Goal: Check status: Check status

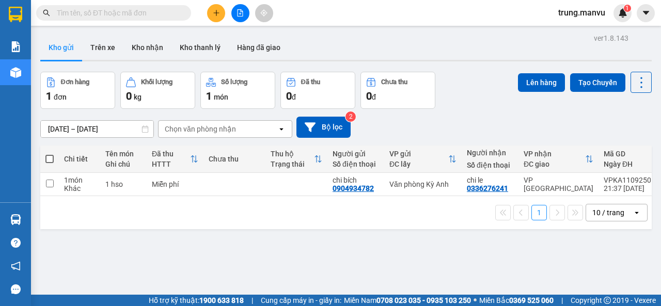
click at [157, 10] on input "text" at bounding box center [118, 12] width 122 height 11
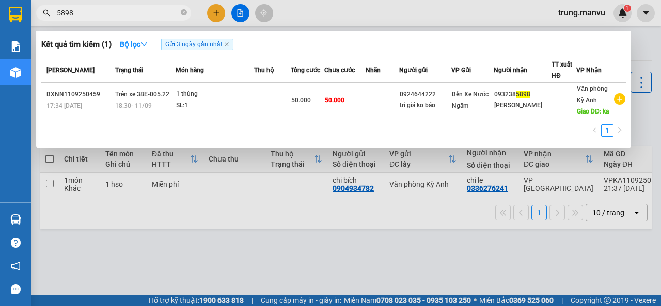
type input "5898"
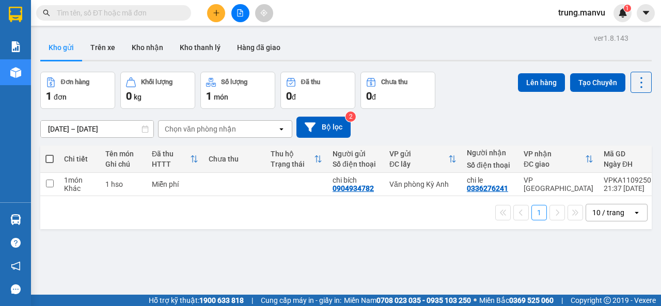
click at [157, 16] on input "text" at bounding box center [118, 12] width 122 height 11
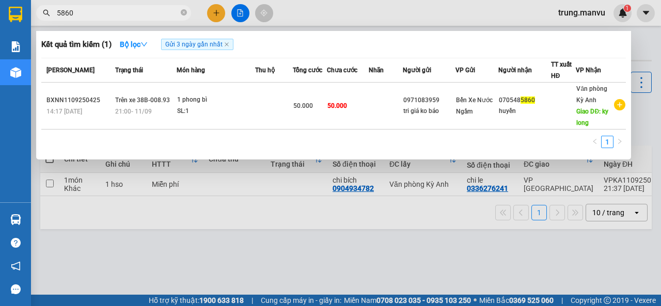
type input "5860"
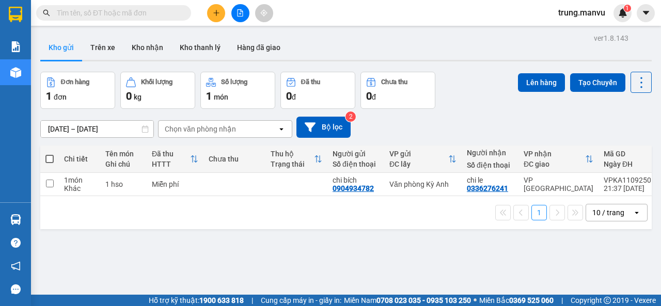
click at [104, 13] on input "text" at bounding box center [118, 12] width 122 height 11
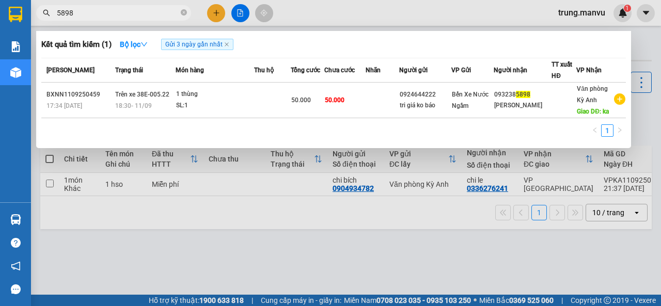
type input "5898"
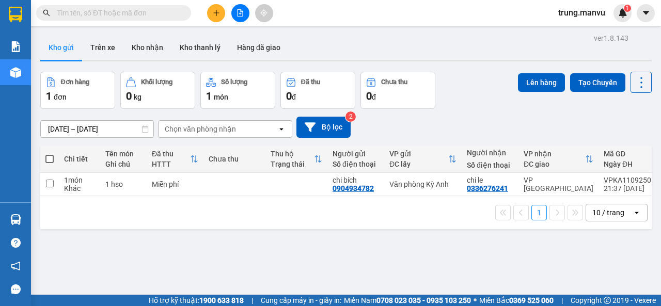
click at [164, 10] on input "text" at bounding box center [118, 12] width 122 height 11
click at [160, 16] on input "text" at bounding box center [118, 12] width 122 height 11
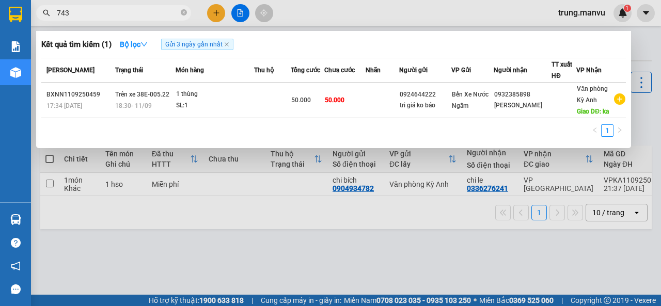
type input "7434"
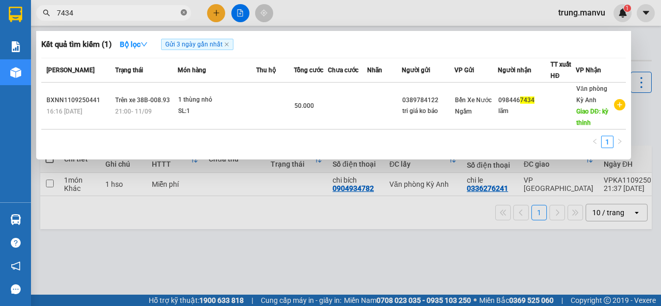
click at [181, 14] on icon "close-circle" at bounding box center [184, 12] width 6 height 6
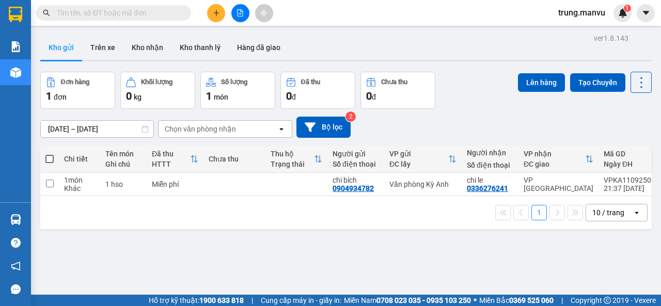
drag, startPoint x: 130, startPoint y: 12, endPoint x: 134, endPoint y: 19, distance: 8.3
click at [131, 12] on input "text" at bounding box center [118, 12] width 122 height 11
click at [297, 36] on div "Kho gửi Trên xe Kho nhận Kho thanh lý Hàng đã giao" at bounding box center [346, 48] width 612 height 27
click at [143, 18] on input "text" at bounding box center [118, 12] width 122 height 11
click at [294, 42] on div "Kho gửi Trên xe Kho nhận Kho thanh lý Hàng đã giao" at bounding box center [346, 48] width 612 height 27
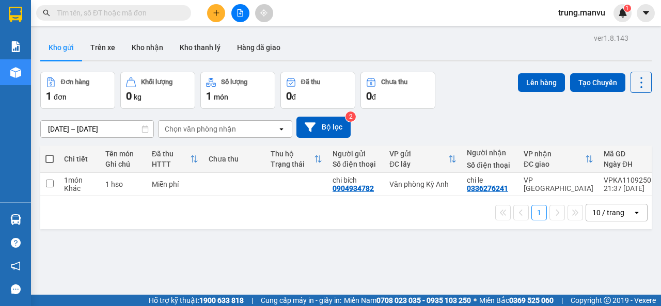
click at [151, 13] on input "text" at bounding box center [118, 12] width 122 height 11
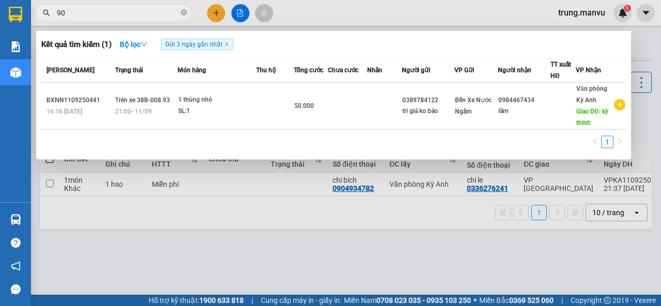
type input "908"
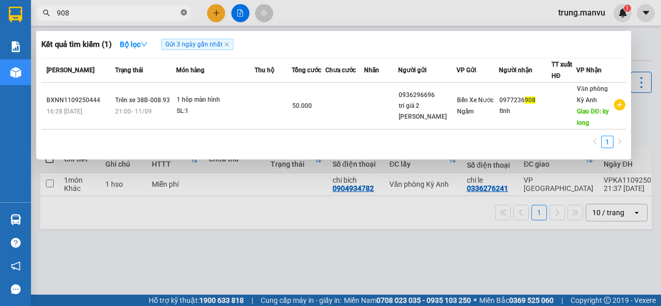
click at [187, 14] on icon "close-circle" at bounding box center [184, 12] width 6 height 6
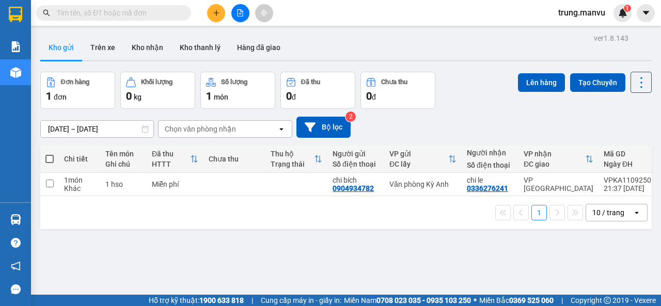
click at [158, 15] on input "text" at bounding box center [118, 12] width 122 height 11
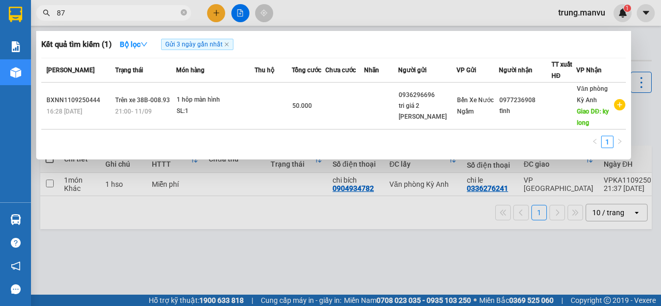
type input "870"
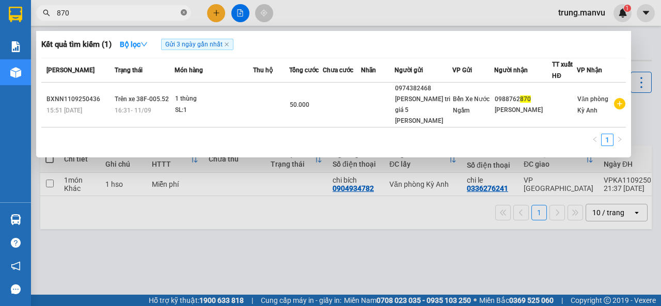
click at [183, 11] on icon "close-circle" at bounding box center [184, 12] width 6 height 6
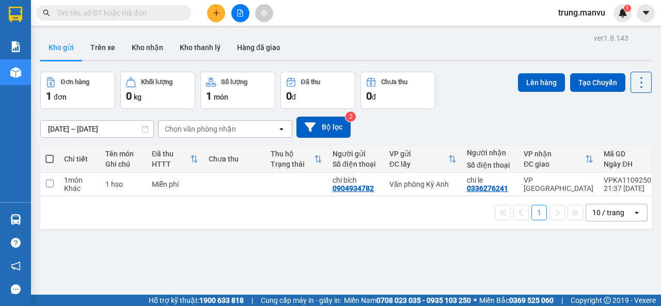
click at [176, 11] on input "text" at bounding box center [118, 12] width 122 height 11
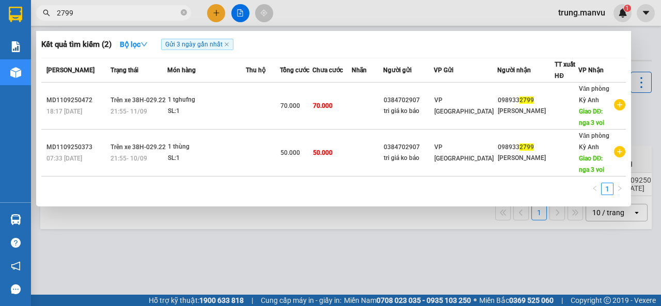
type input "2799"
click at [187, 13] on span "2799" at bounding box center [113, 13] width 155 height 16
click at [186, 13] on icon "close-circle" at bounding box center [184, 12] width 6 height 6
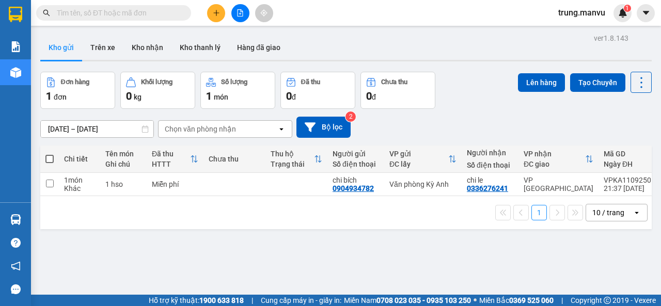
click at [103, 12] on input "text" at bounding box center [118, 12] width 122 height 11
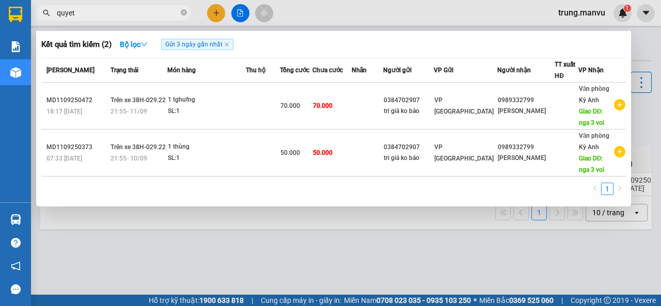
type input "quyet"
click at [187, 15] on span "quyet" at bounding box center [113, 13] width 155 height 16
click at [184, 15] on icon "close-circle" at bounding box center [184, 12] width 6 height 6
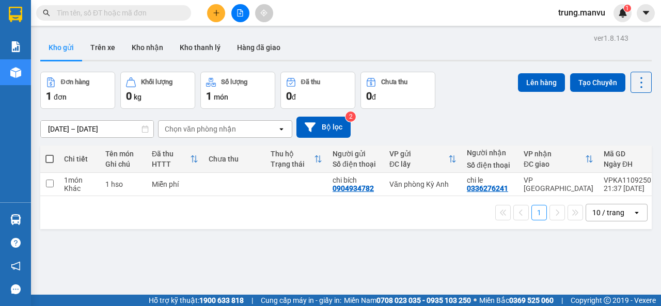
click at [180, 10] on span at bounding box center [113, 13] width 155 height 16
click at [178, 10] on span at bounding box center [113, 13] width 155 height 16
click at [142, 10] on input "text" at bounding box center [118, 12] width 122 height 11
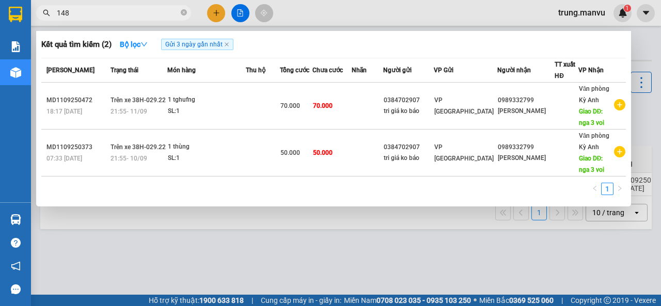
type input "1480"
